Goal: Transaction & Acquisition: Purchase product/service

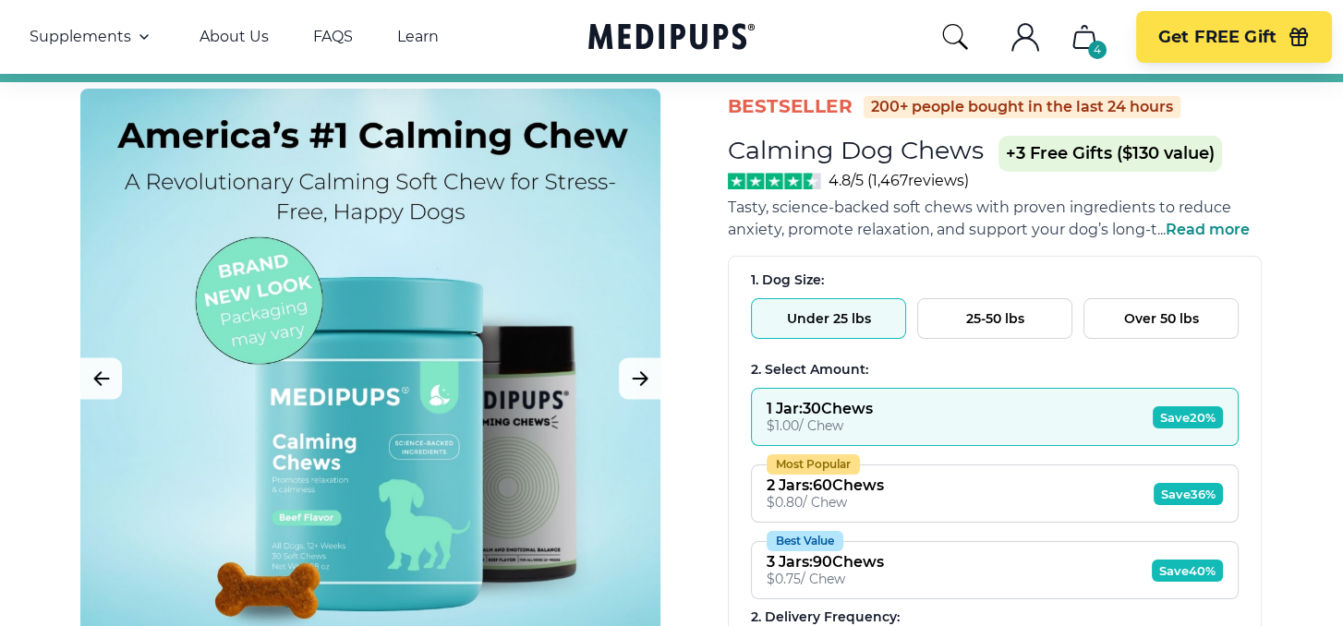
scroll to position [67, 0]
click at [636, 385] on icon "Next Image" at bounding box center [640, 378] width 22 height 23
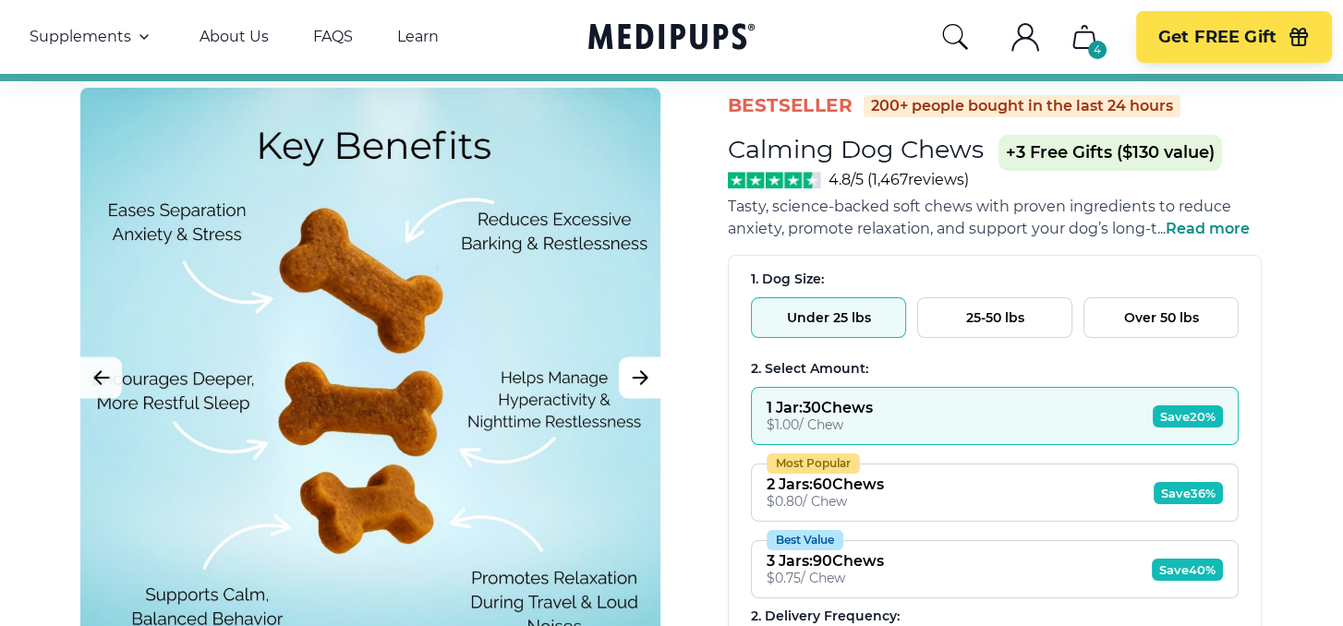
click at [636, 385] on icon "Next Image" at bounding box center [640, 378] width 22 height 23
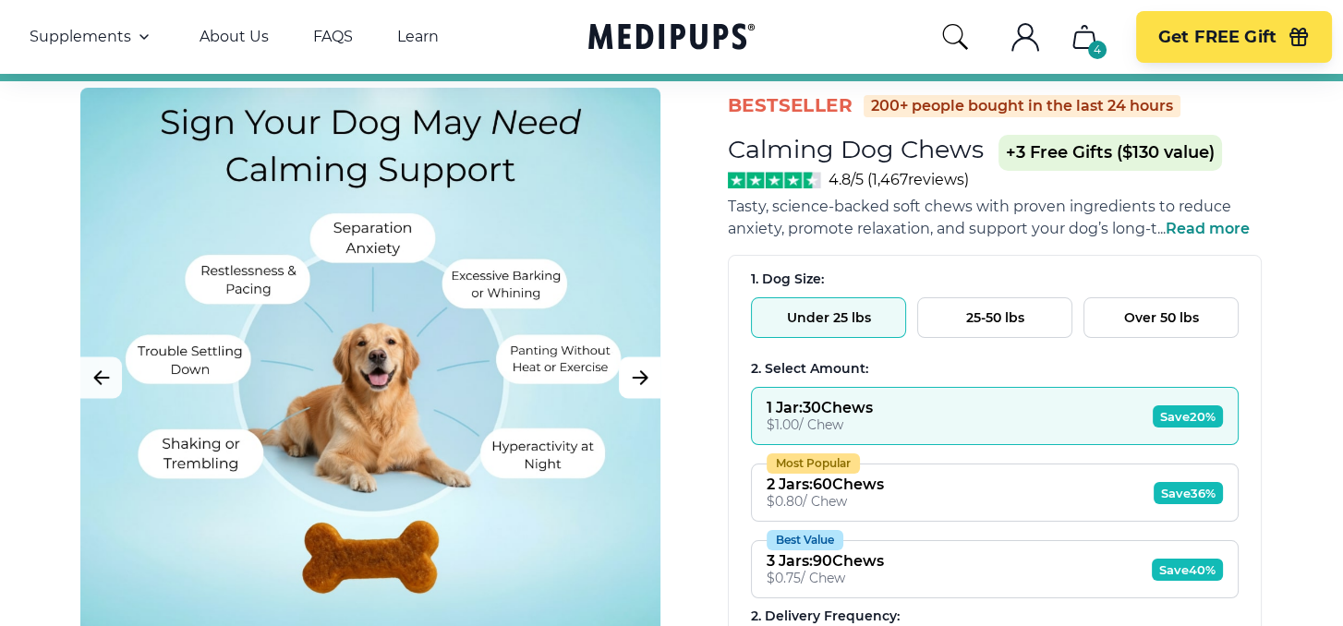
click at [636, 385] on icon "Next Image" at bounding box center [640, 378] width 22 height 23
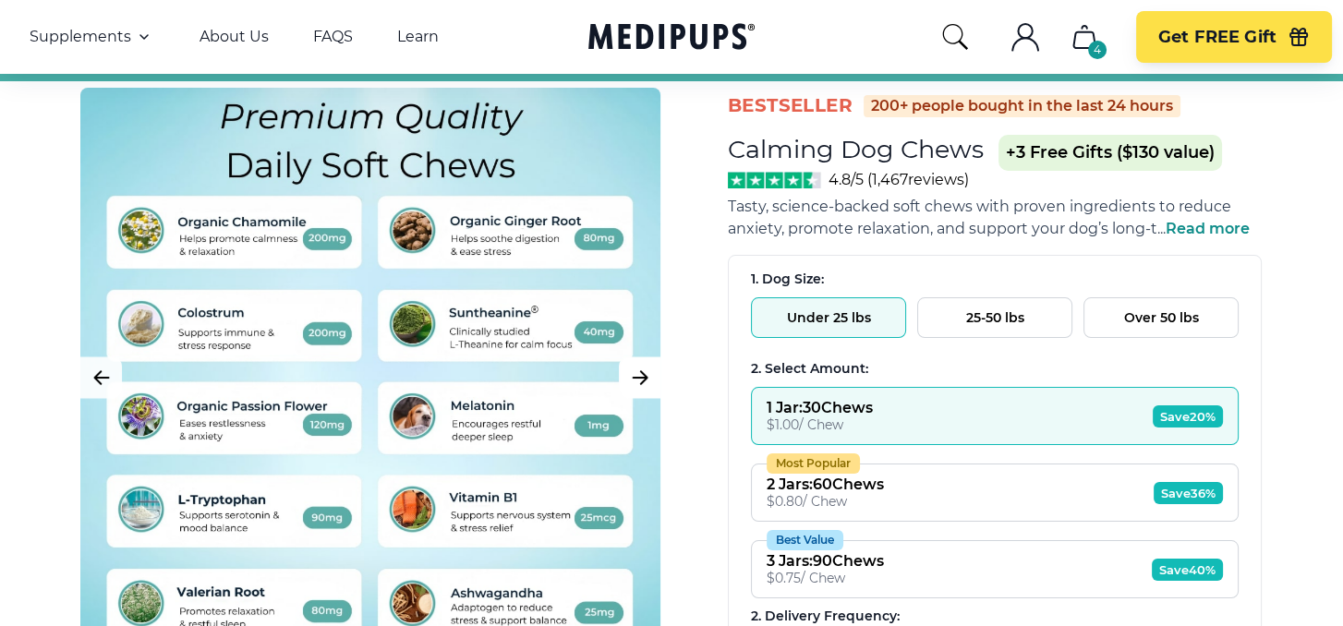
click at [636, 385] on icon "Next Image" at bounding box center [640, 378] width 22 height 23
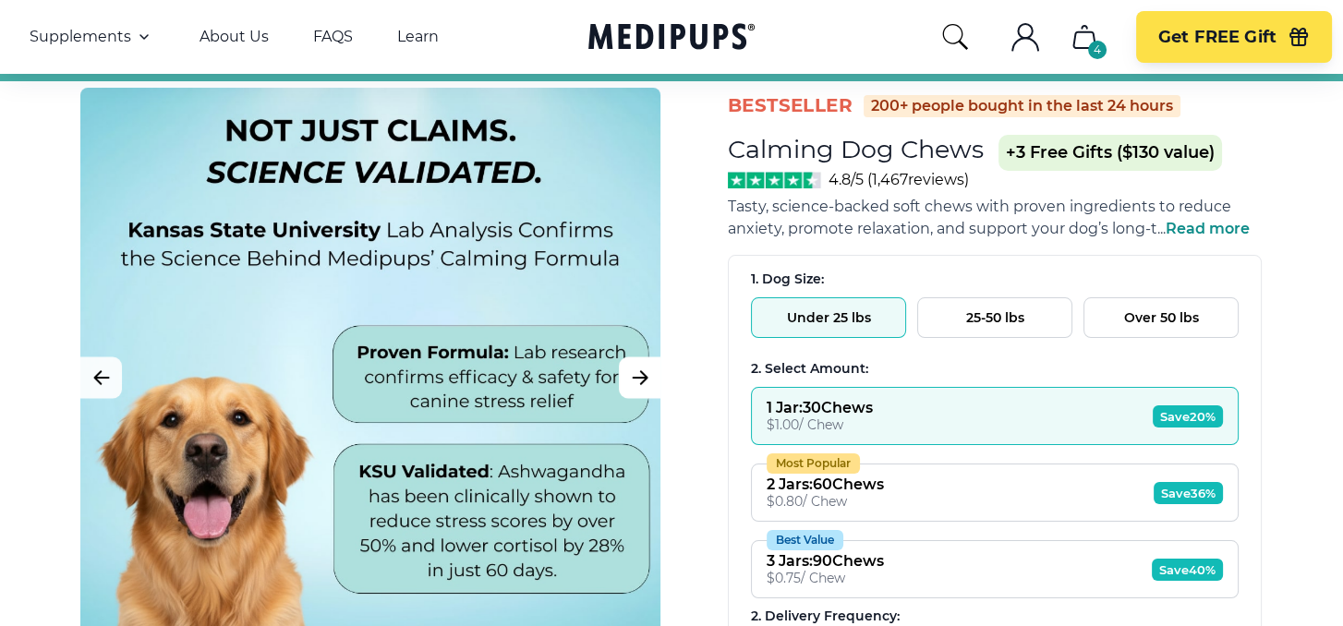
click at [636, 385] on icon "Next Image" at bounding box center [640, 378] width 22 height 23
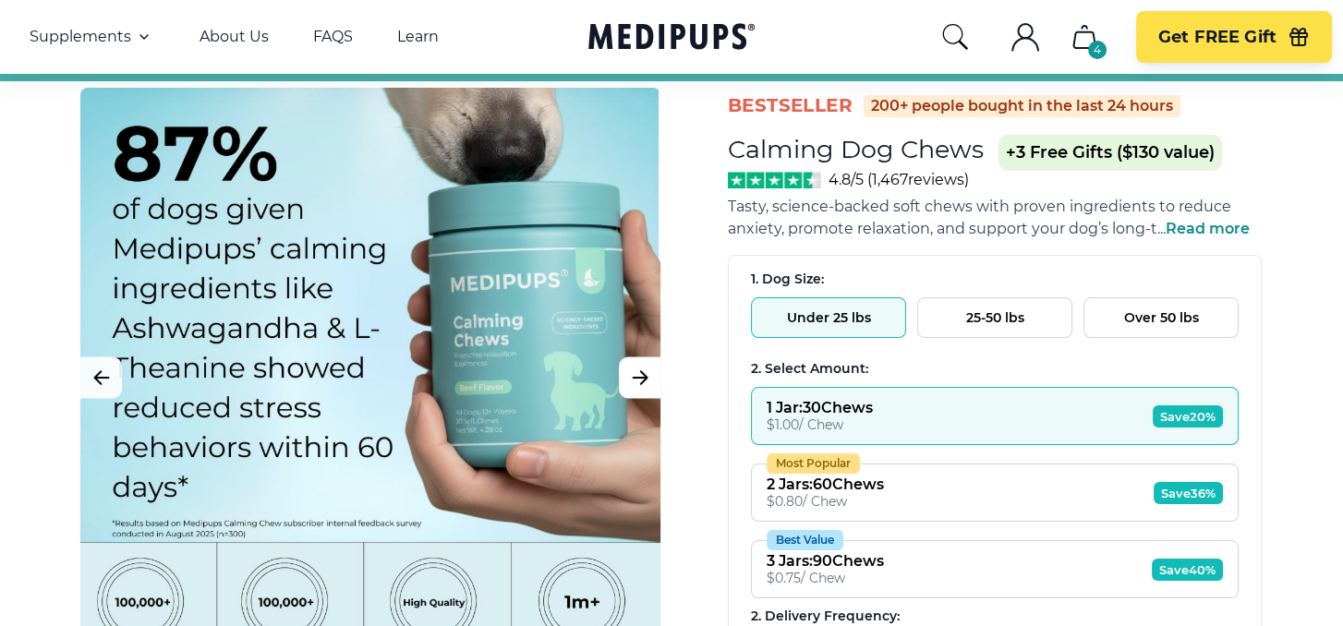
click at [636, 385] on icon "Next Image" at bounding box center [640, 378] width 22 height 23
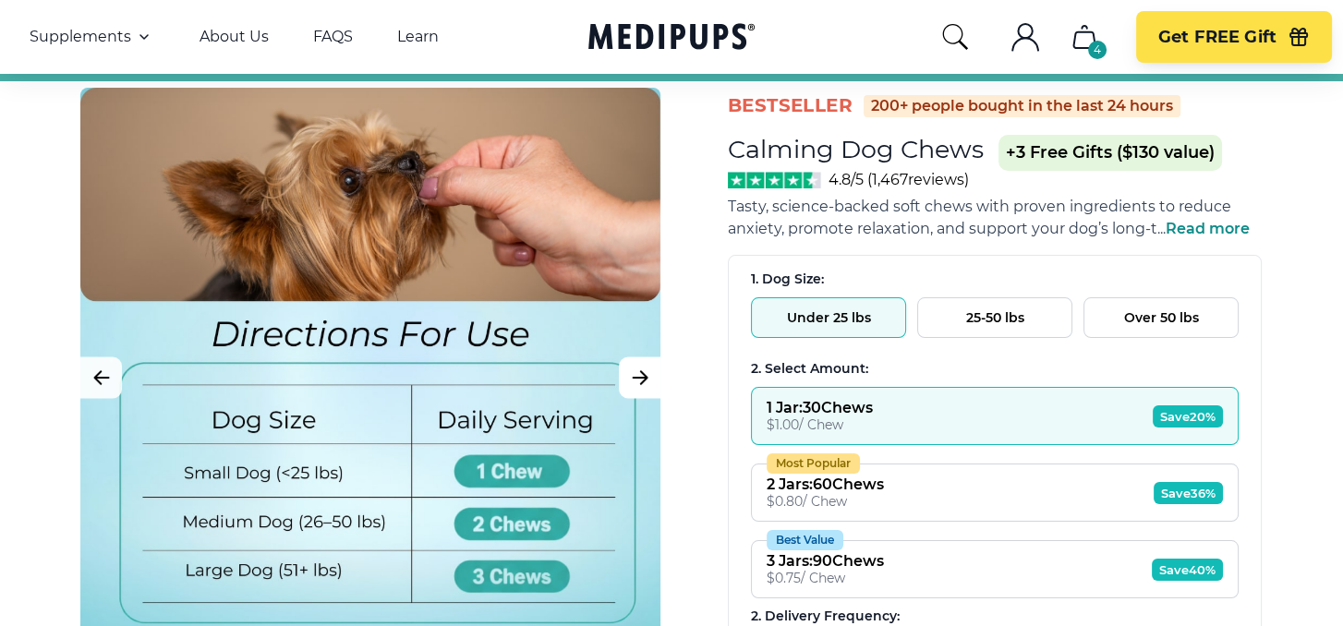
click at [636, 385] on icon "Next Image" at bounding box center [640, 378] width 22 height 23
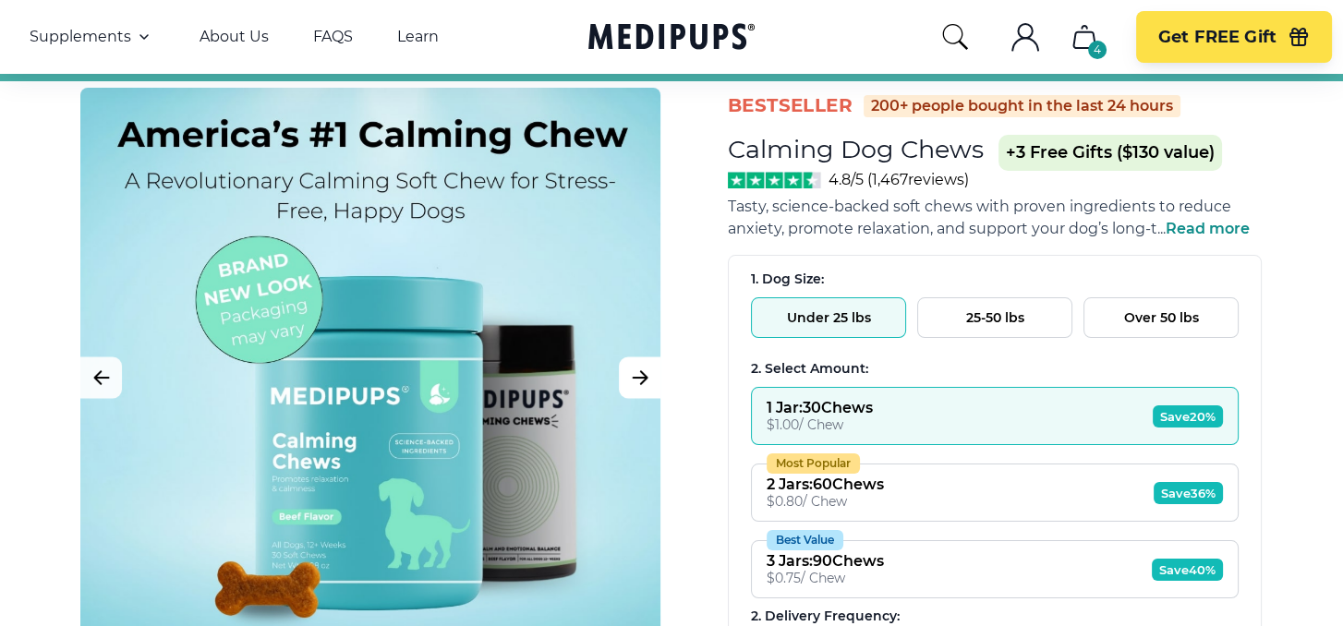
click at [636, 385] on icon "Next Image" at bounding box center [640, 378] width 22 height 23
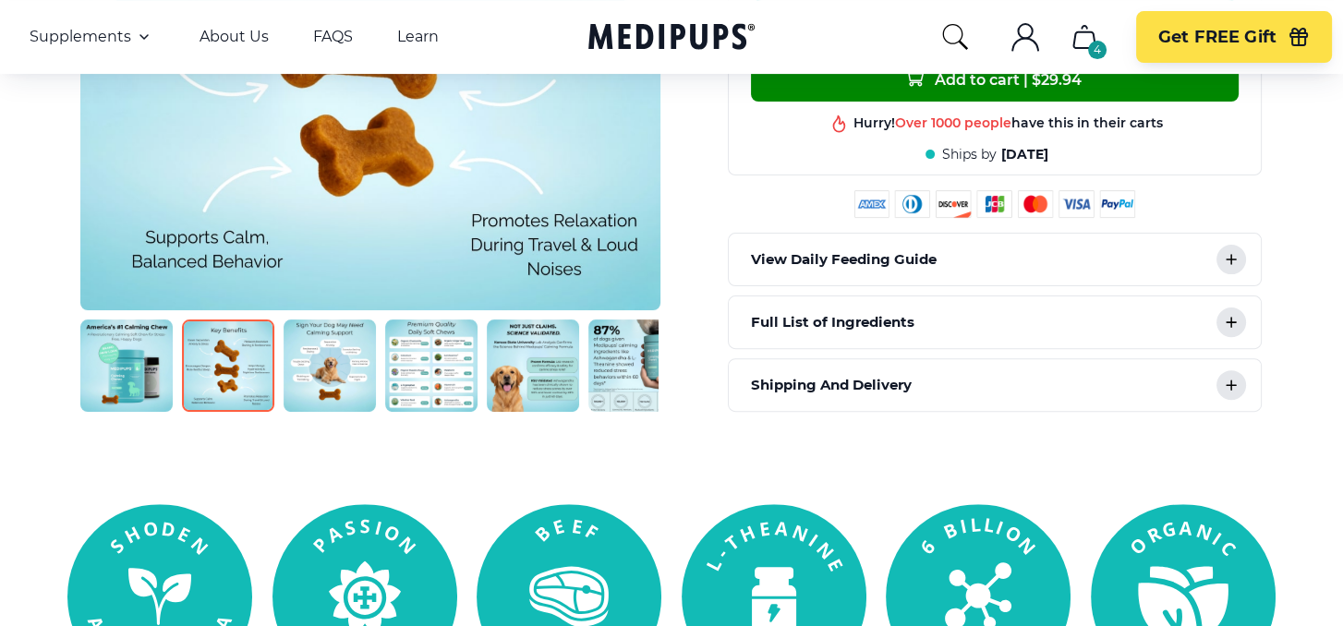
scroll to position [771, 0]
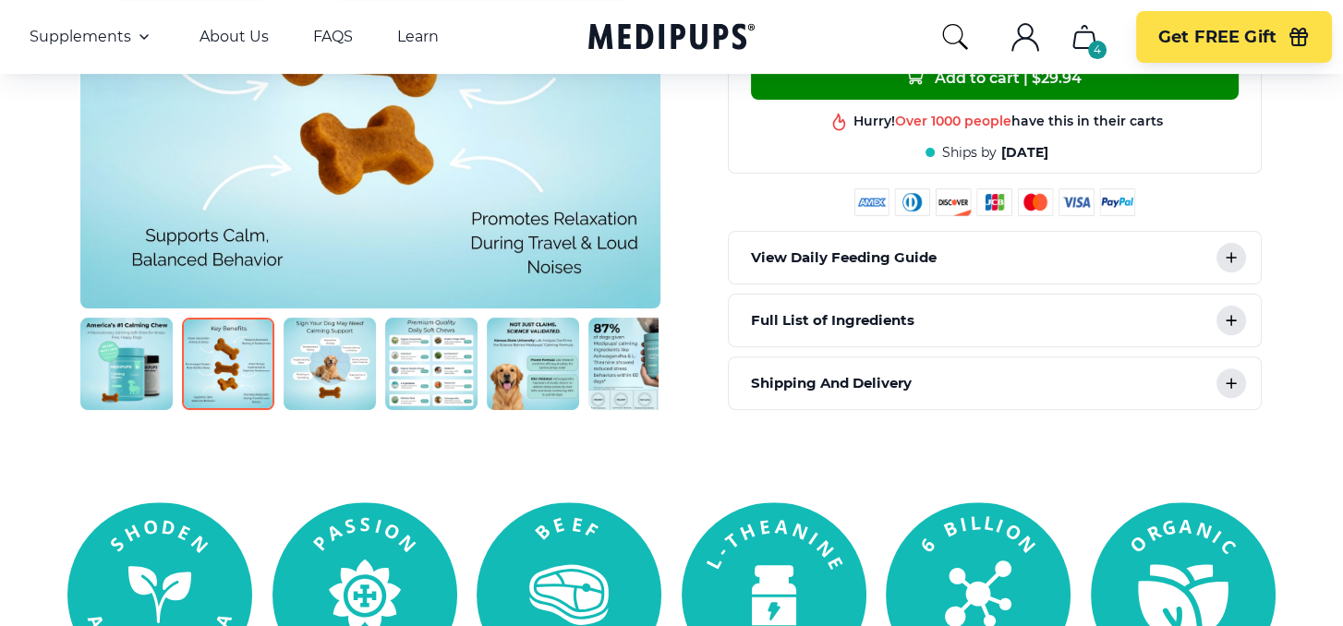
click at [441, 345] on img at bounding box center [431, 364] width 92 height 92
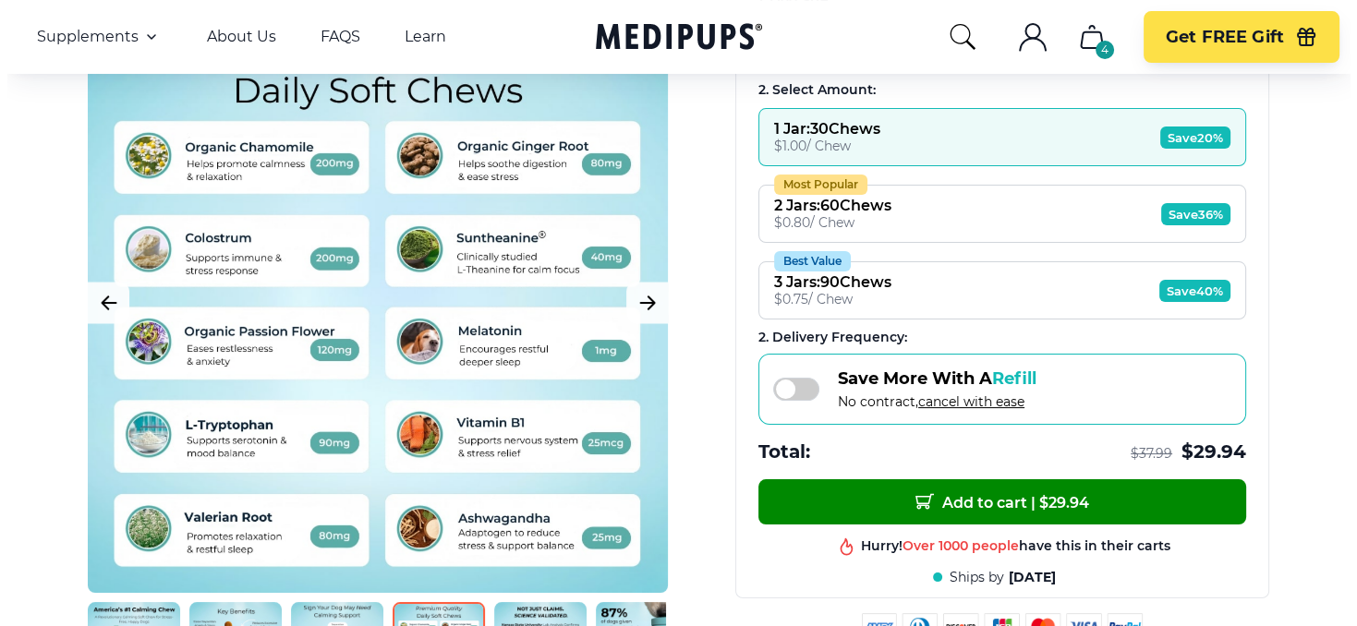
scroll to position [347, 0]
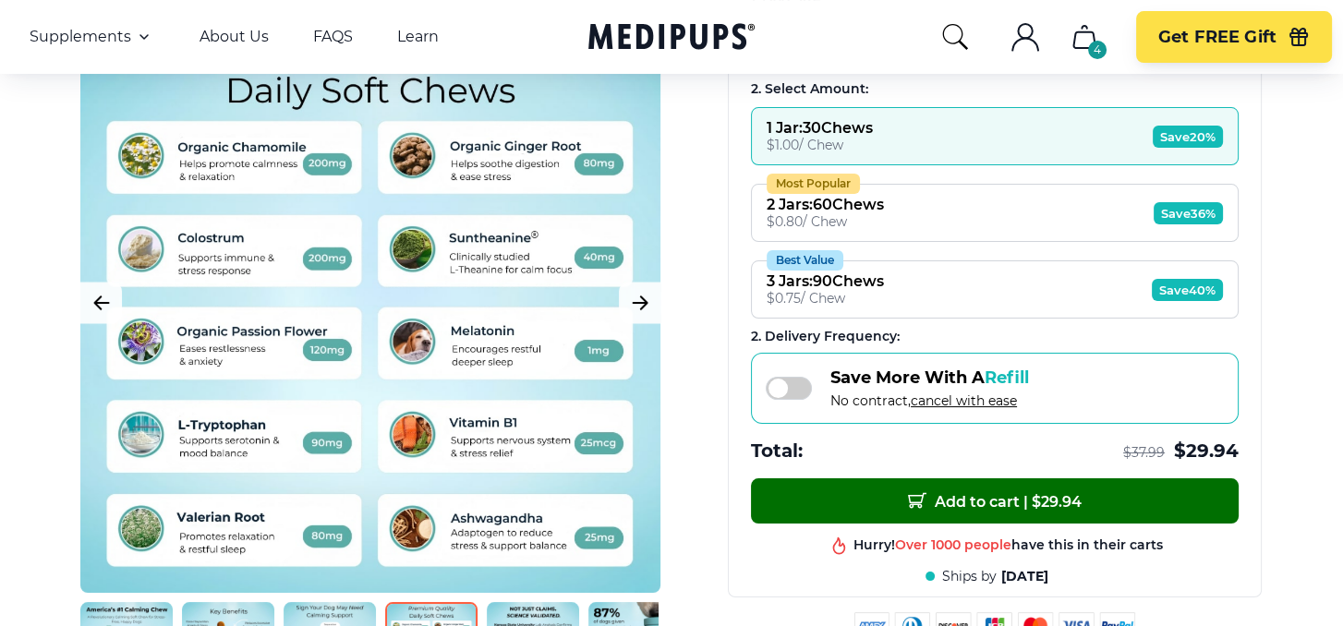
click at [957, 504] on span "Add to cart | $ 29.94" at bounding box center [995, 500] width 174 height 19
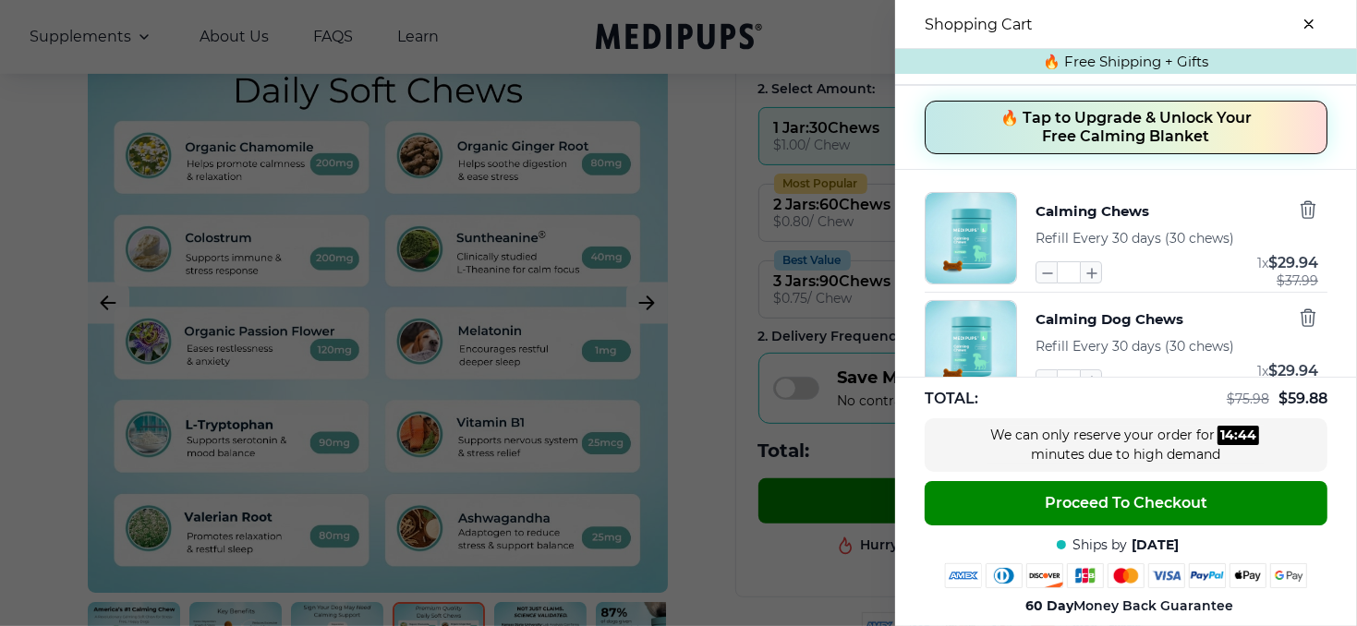
scroll to position [0, 0]
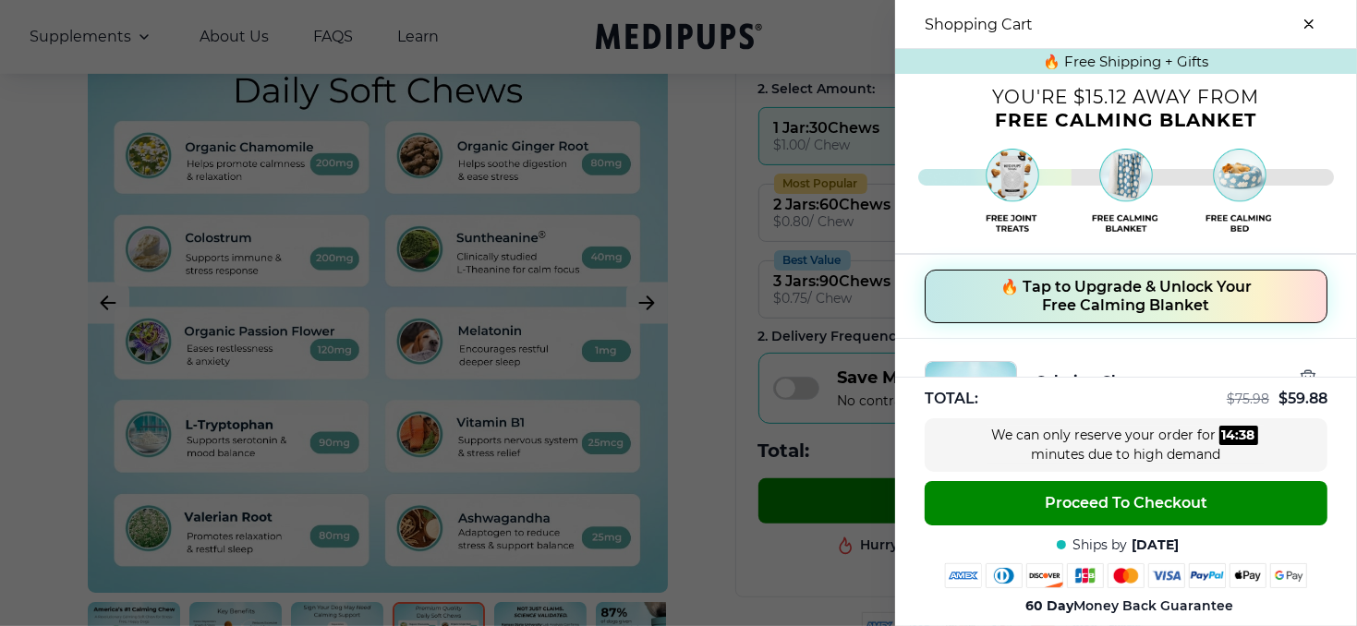
click at [1304, 26] on icon "close-cart" at bounding box center [1308, 23] width 9 height 9
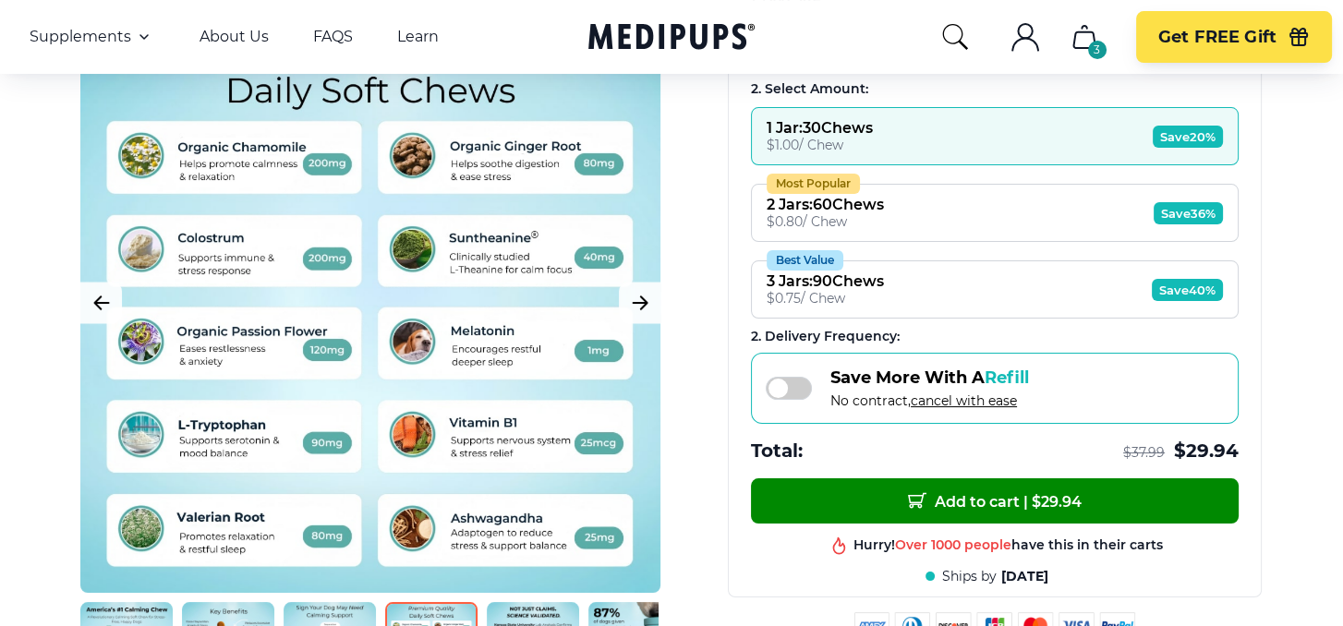
click at [1089, 38] on icon "cart" at bounding box center [1085, 37] width 30 height 30
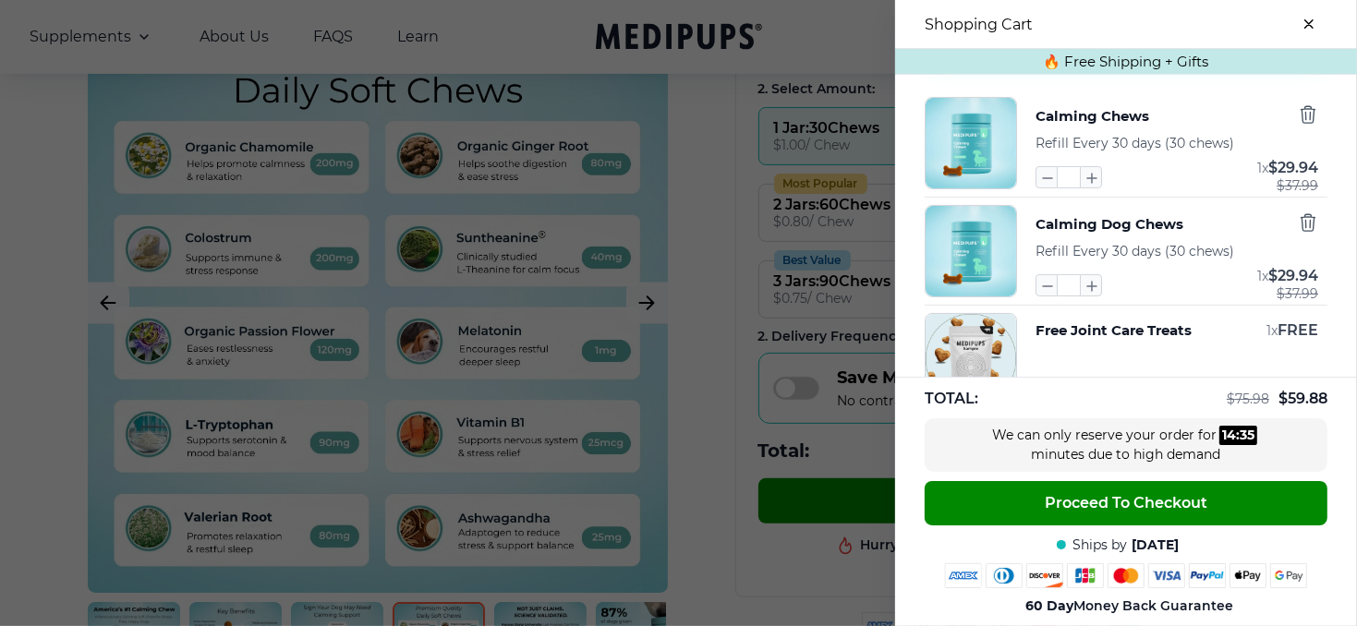
scroll to position [265, 0]
click at [1301, 221] on icon "button" at bounding box center [1308, 221] width 14 height 17
